Goal: Task Accomplishment & Management: Manage account settings

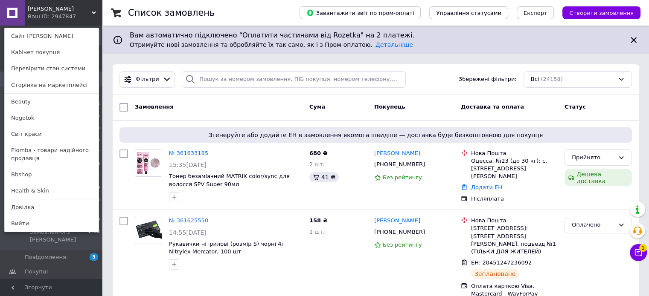
click at [40, 105] on link "Beauty" at bounding box center [52, 102] width 94 height 16
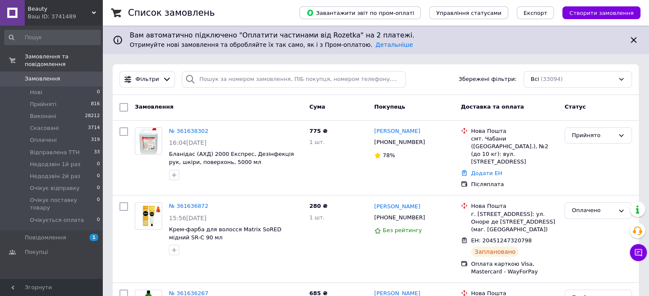
drag, startPoint x: 77, startPoint y: 8, endPoint x: 73, endPoint y: 26, distance: 18.7
click at [77, 9] on span "Beauty" at bounding box center [60, 9] width 64 height 8
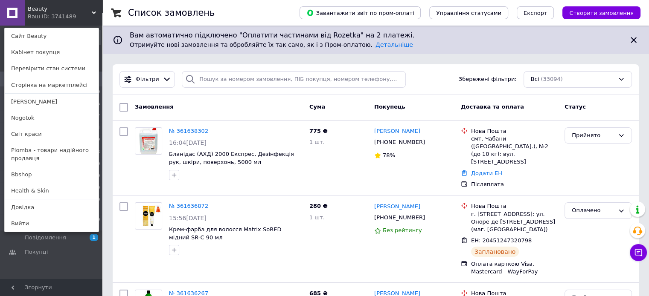
drag, startPoint x: 54, startPoint y: 100, endPoint x: 85, endPoint y: 83, distance: 35.7
click at [54, 100] on link "[PERSON_NAME]" at bounding box center [52, 102] width 94 height 16
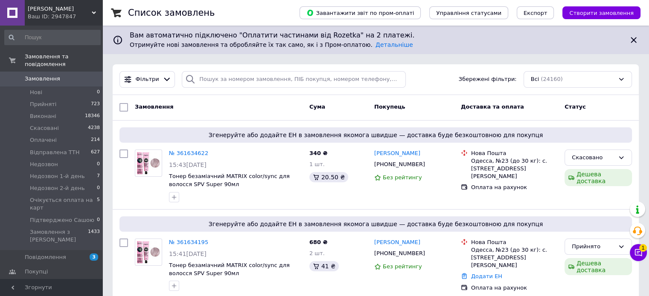
click at [85, 13] on div "Ваш ID: 2947847" at bounding box center [65, 17] width 75 height 8
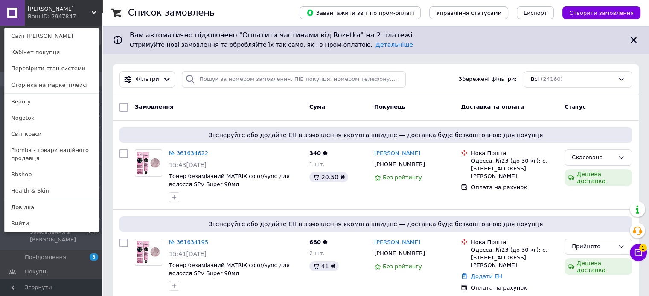
click at [62, 133] on link "Світ краси" at bounding box center [52, 134] width 94 height 16
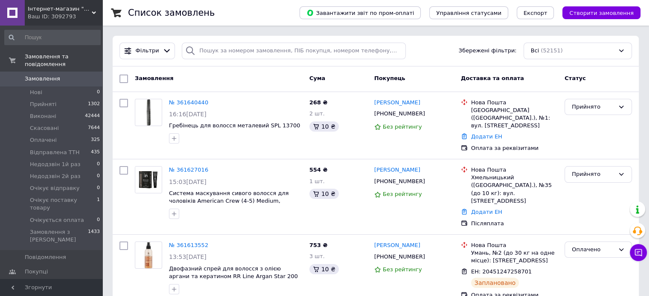
click at [58, 13] on div "Інтернет-магазин "Світ краси" Ваш ID: 3092793" at bounding box center [64, 13] width 78 height 26
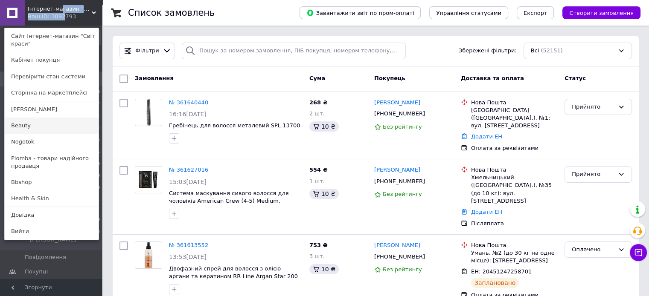
click at [61, 127] on link "Beauty" at bounding box center [52, 126] width 94 height 16
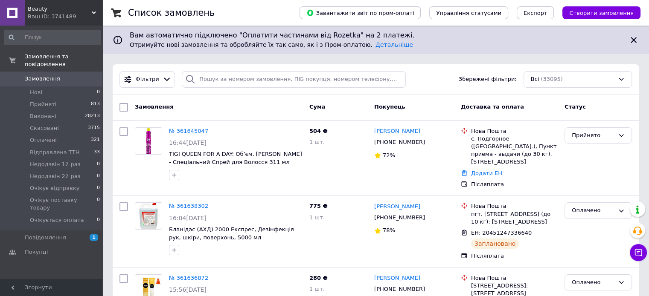
click at [54, 9] on span "Beauty" at bounding box center [60, 9] width 64 height 8
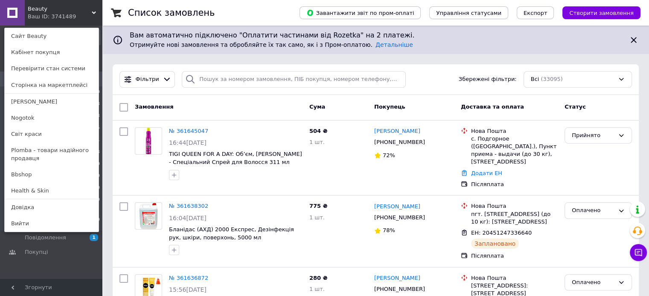
click at [65, 114] on link "Nogotok" at bounding box center [52, 118] width 94 height 16
